Goal: Information Seeking & Learning: Learn about a topic

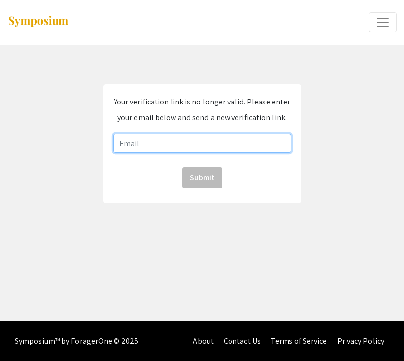
click at [183, 148] on input "email" at bounding box center [202, 143] width 178 height 19
type input "[EMAIL_ADDRESS][DOMAIN_NAME]"
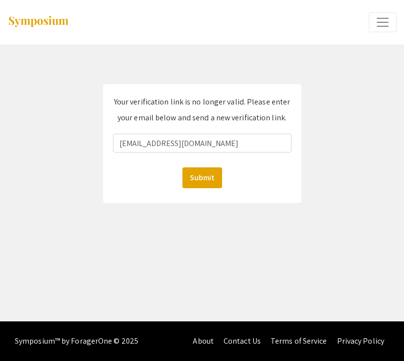
click at [383, 21] on span "Expand or Collapse Menu" at bounding box center [382, 22] width 15 height 15
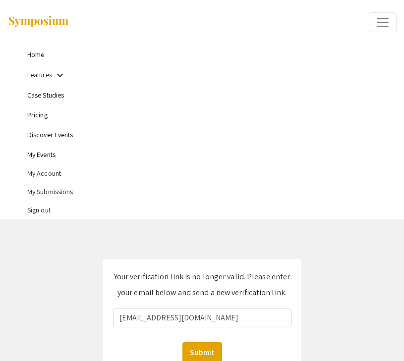
click at [52, 176] on li "My Account" at bounding box center [211, 174] width 369 height 18
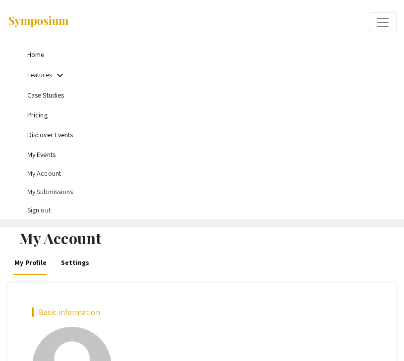
click at [41, 74] on link "Features" at bounding box center [39, 74] width 25 height 9
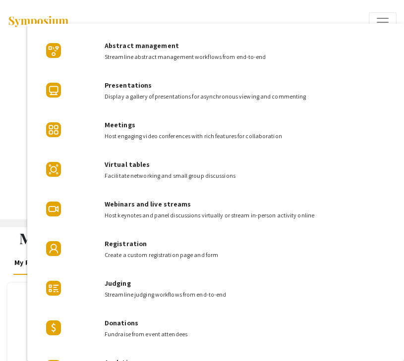
click at [51, 15] on div at bounding box center [202, 180] width 404 height 361
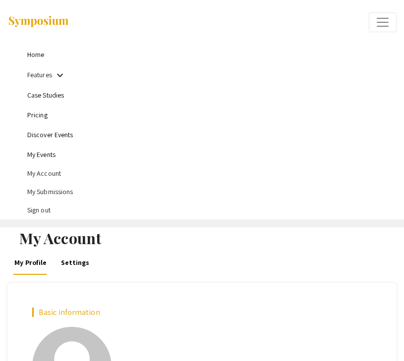
click at [33, 20] on img at bounding box center [38, 21] width 62 height 13
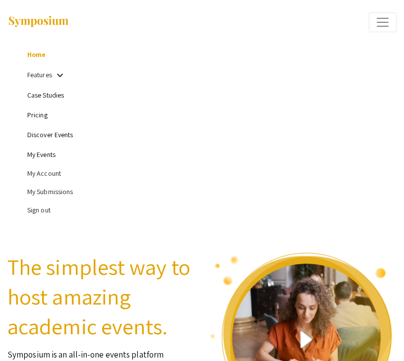
click at [33, 20] on img at bounding box center [38, 21] width 62 height 13
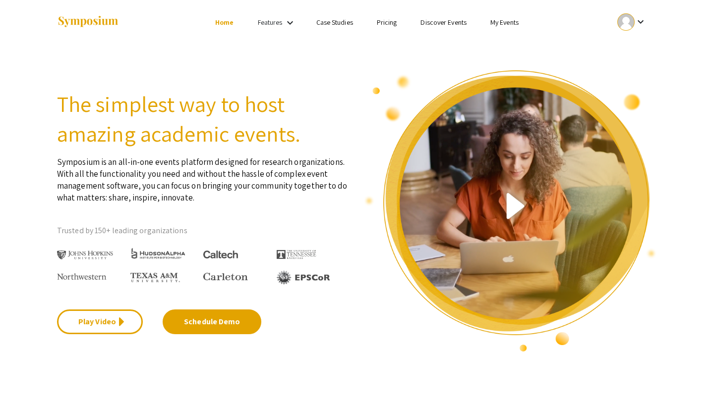
click at [403, 22] on link "My Events" at bounding box center [504, 22] width 28 height 9
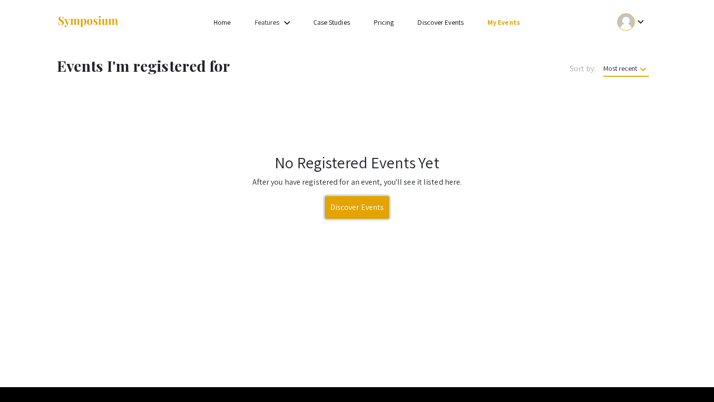
click at [362, 213] on link "Discover Events" at bounding box center [357, 207] width 65 height 23
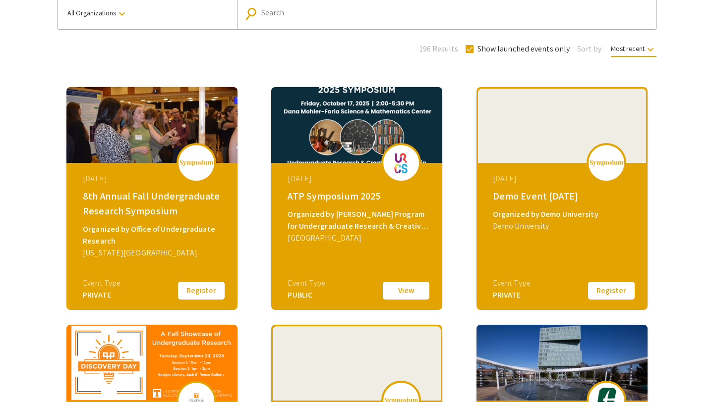
scroll to position [86, 0]
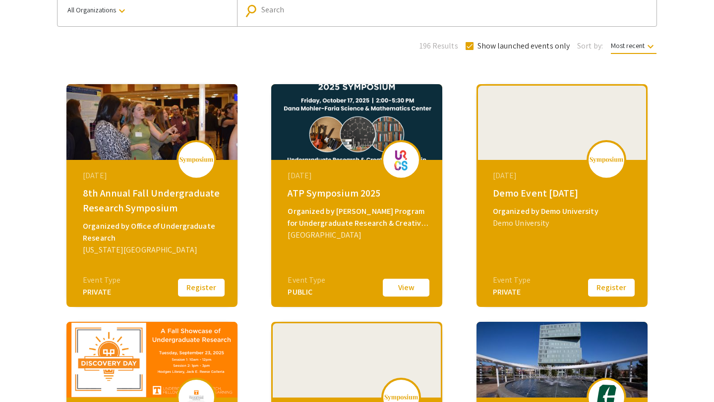
click at [325, 14] on input "Search" at bounding box center [452, 9] width 382 height 9
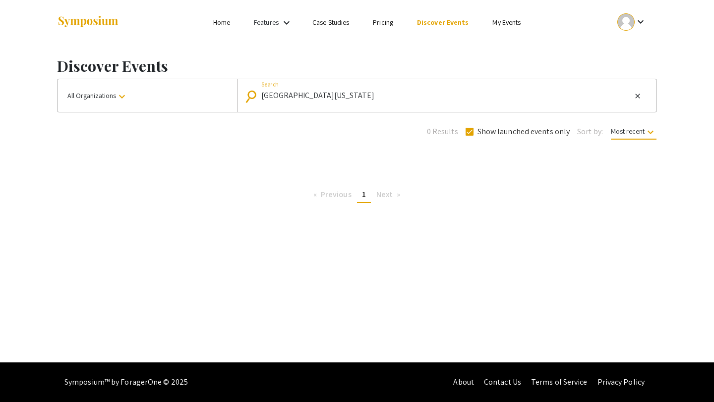
drag, startPoint x: 338, startPoint y: 100, endPoint x: 187, endPoint y: 79, distance: 153.1
click at [187, 79] on div "All Organizations keyboard_arrow_down search [GEOGRAPHIC_DATA][US_STATE] Search…" at bounding box center [357, 96] width 600 height 34
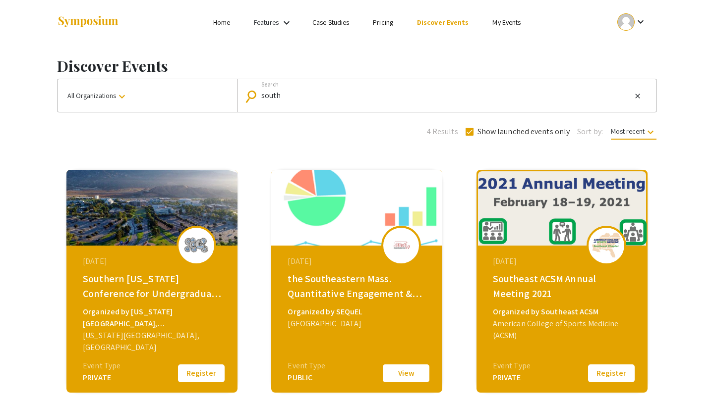
drag, startPoint x: 288, startPoint y: 91, endPoint x: 245, endPoint y: 93, distance: 43.2
click at [241, 93] on mat-form-field "search south Search close" at bounding box center [446, 95] width 419 height 33
click at [277, 100] on input "south" at bounding box center [446, 95] width 370 height 9
type input "[US_STATE]"
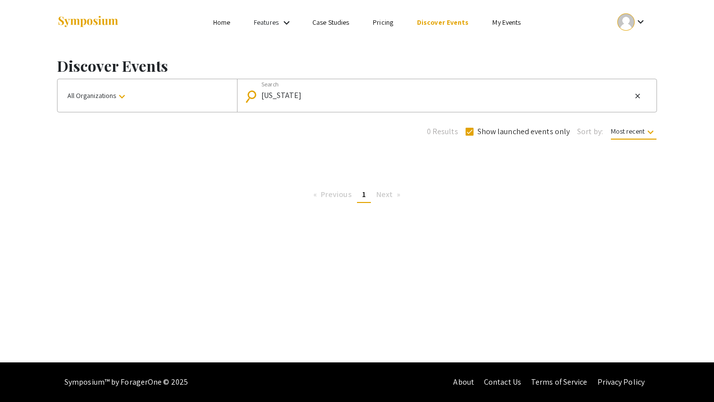
click at [106, 21] on img at bounding box center [88, 21] width 62 height 13
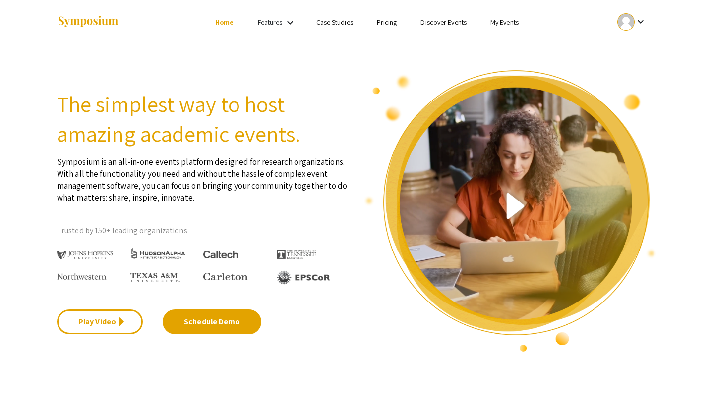
click at [403, 23] on link "My Events" at bounding box center [504, 22] width 28 height 9
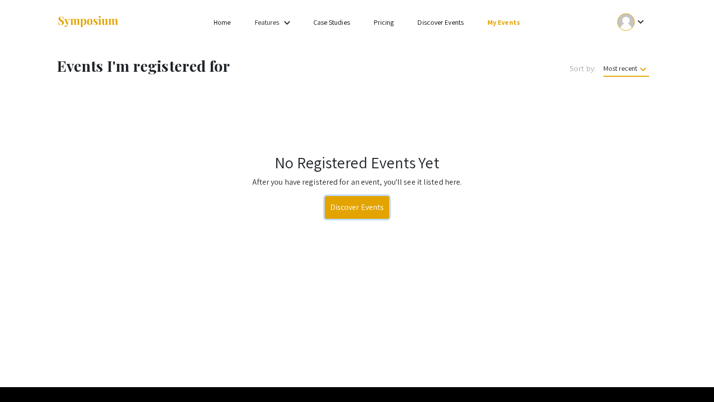
click at [347, 212] on link "Discover Events" at bounding box center [357, 207] width 65 height 23
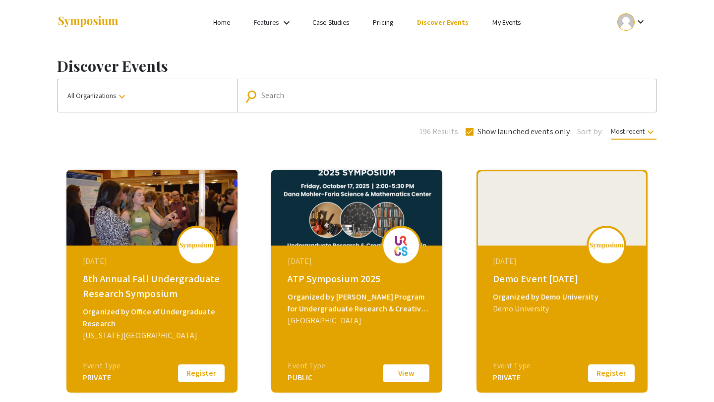
click at [306, 103] on div "Search" at bounding box center [452, 96] width 382 height 16
type input "life sciences"
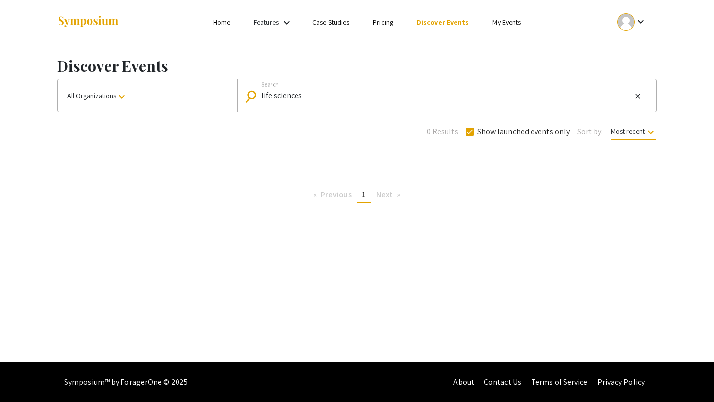
click at [219, 20] on link "Home" at bounding box center [221, 22] width 17 height 9
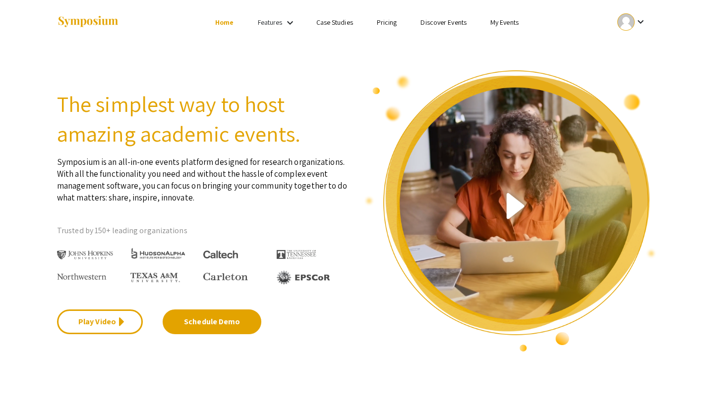
click at [103, 21] on img at bounding box center [88, 21] width 62 height 13
click at [403, 24] on link "Discover Events" at bounding box center [443, 22] width 46 height 9
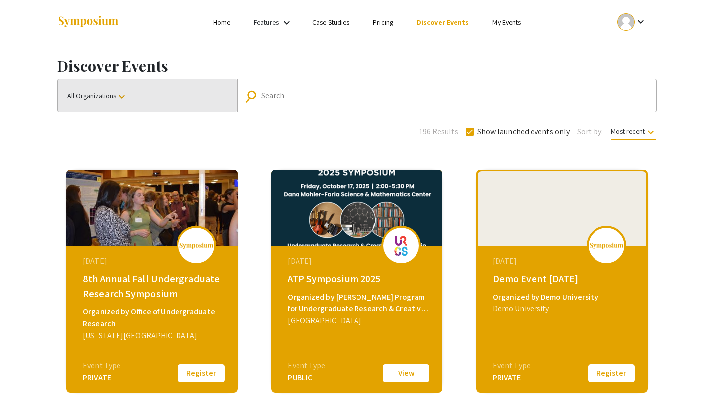
click at [118, 94] on mat-icon "keyboard_arrow_down" at bounding box center [122, 97] width 12 height 12
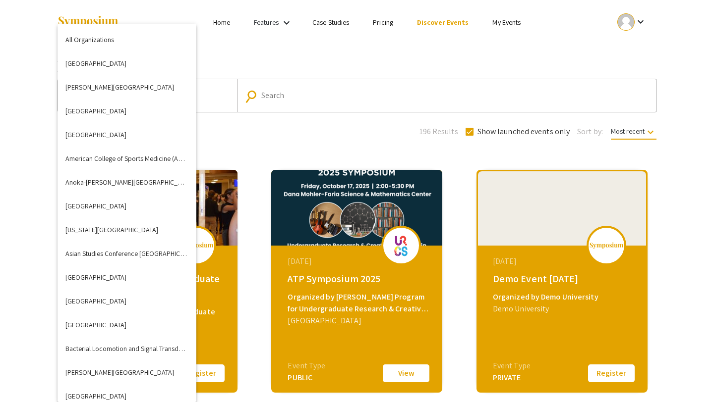
click at [314, 103] on div at bounding box center [357, 201] width 714 height 402
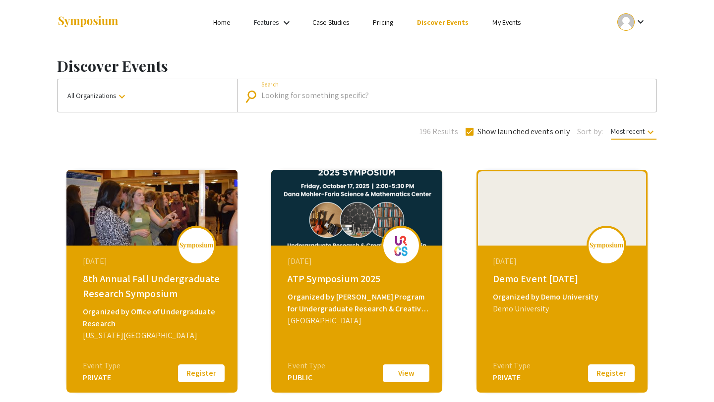
click at [302, 93] on input "Search" at bounding box center [452, 95] width 382 height 9
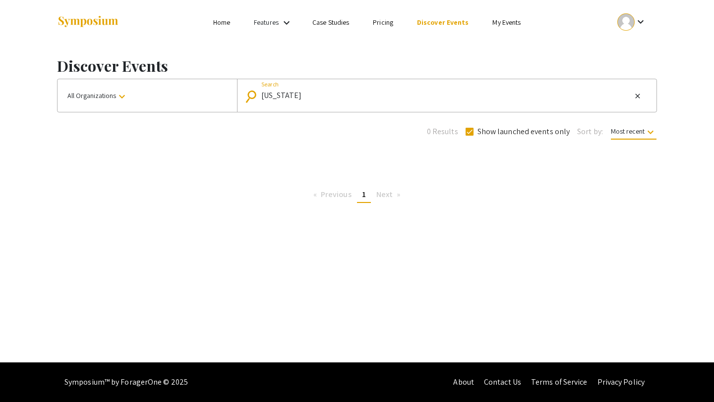
scroll to position [0, 0]
drag, startPoint x: 308, startPoint y: 97, endPoint x: 204, endPoint y: 97, distance: 104.1
click at [204, 97] on div "All Organizations keyboard_arrow_down search [US_STATE] Search close" at bounding box center [357, 96] width 600 height 34
drag, startPoint x: 341, startPoint y: 94, endPoint x: 198, endPoint y: 94, distance: 143.2
click at [198, 94] on div "All Organizations keyboard_arrow_down search fiu Search close" at bounding box center [357, 96] width 600 height 34
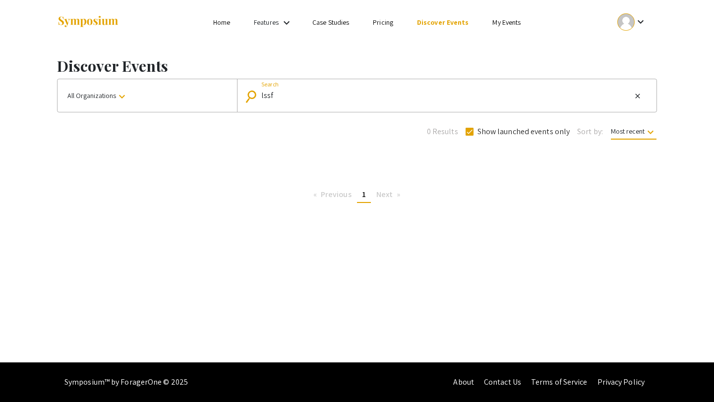
type input "lssf"
click at [334, 20] on link "Case Studies" at bounding box center [330, 22] width 37 height 9
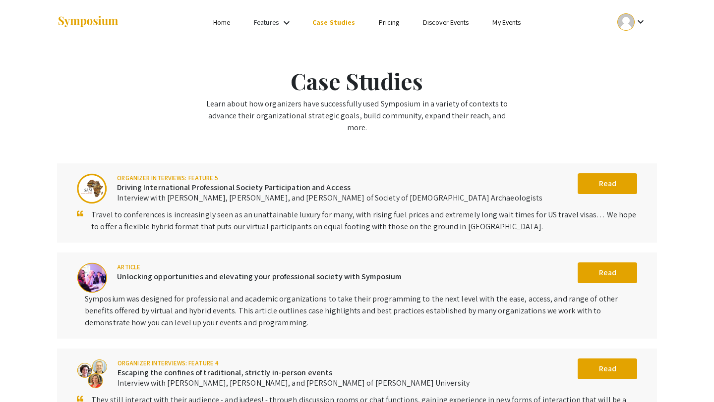
click at [205, 21] on li "Home" at bounding box center [221, 22] width 41 height 12
click at [235, 21] on li "Home" at bounding box center [221, 22] width 41 height 12
click at [227, 24] on link "Home" at bounding box center [221, 22] width 17 height 9
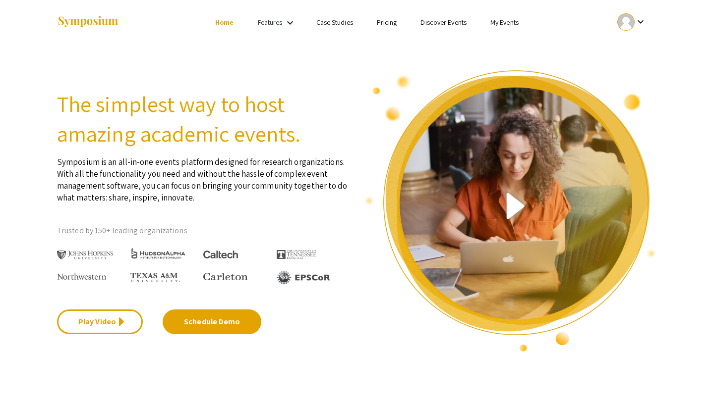
click at [403, 23] on div at bounding box center [625, 21] width 17 height 17
click at [403, 72] on button "My Submissions" at bounding box center [637, 73] width 61 height 24
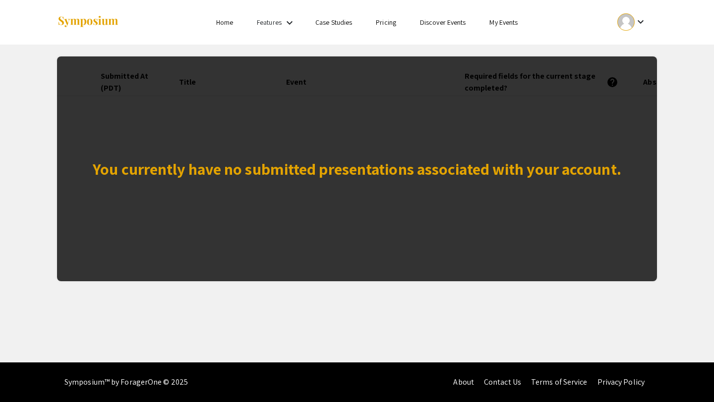
click at [390, 163] on div "You currently have no submitted presentations associated with your account." at bounding box center [357, 169] width 528 height 24
click at [403, 24] on link "Discover Events" at bounding box center [443, 22] width 46 height 9
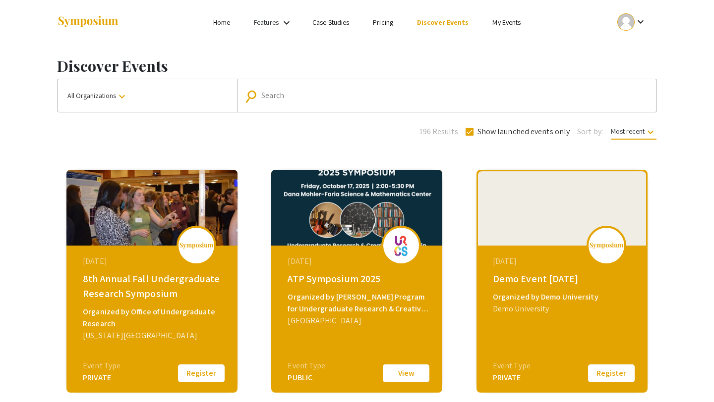
scroll to position [364, 0]
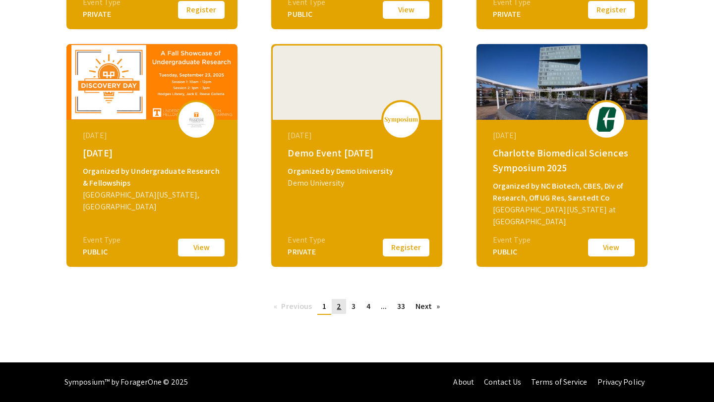
click at [340, 307] on link "page 2" at bounding box center [339, 306] width 14 height 15
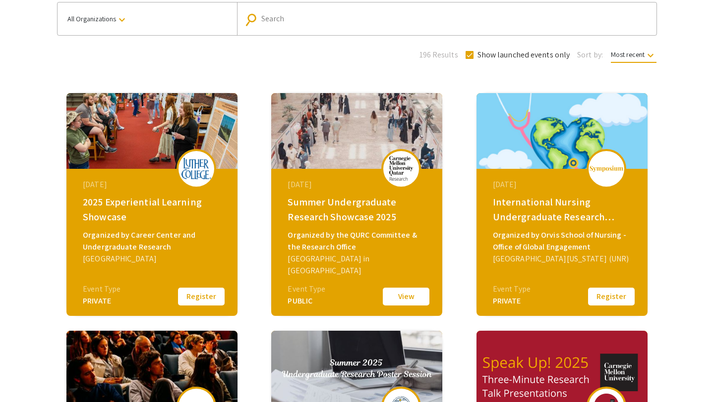
scroll to position [326, 0]
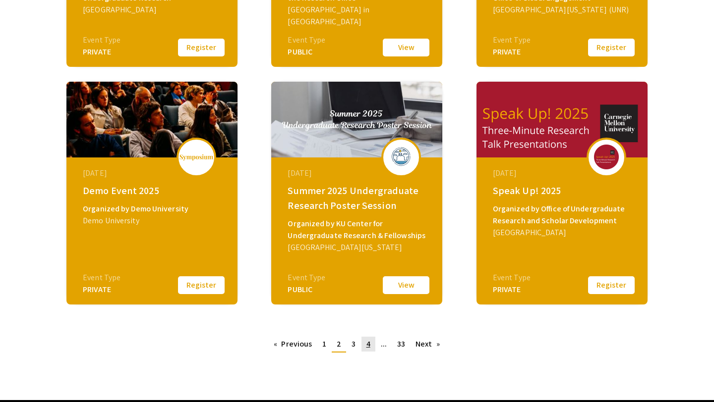
click at [370, 345] on link "page 4" at bounding box center [368, 344] width 14 height 15
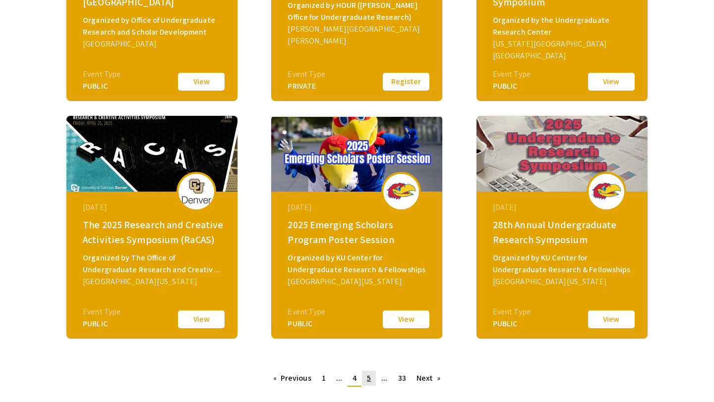
scroll to position [364, 0]
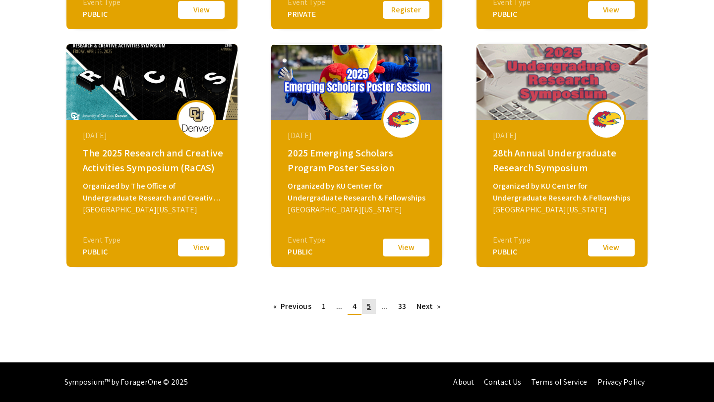
click at [364, 307] on link "page 5" at bounding box center [369, 306] width 14 height 15
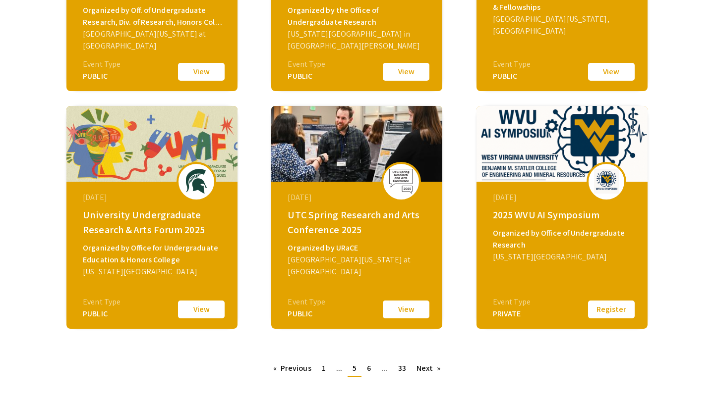
scroll to position [364, 0]
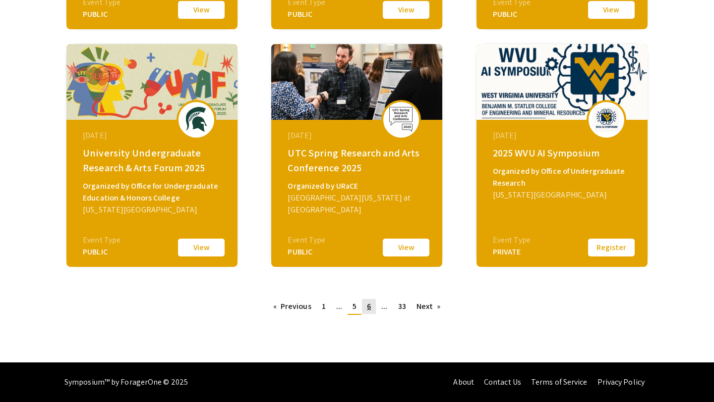
click at [369, 307] on span "6" at bounding box center [369, 306] width 4 height 10
